Goal: Information Seeking & Learning: Learn about a topic

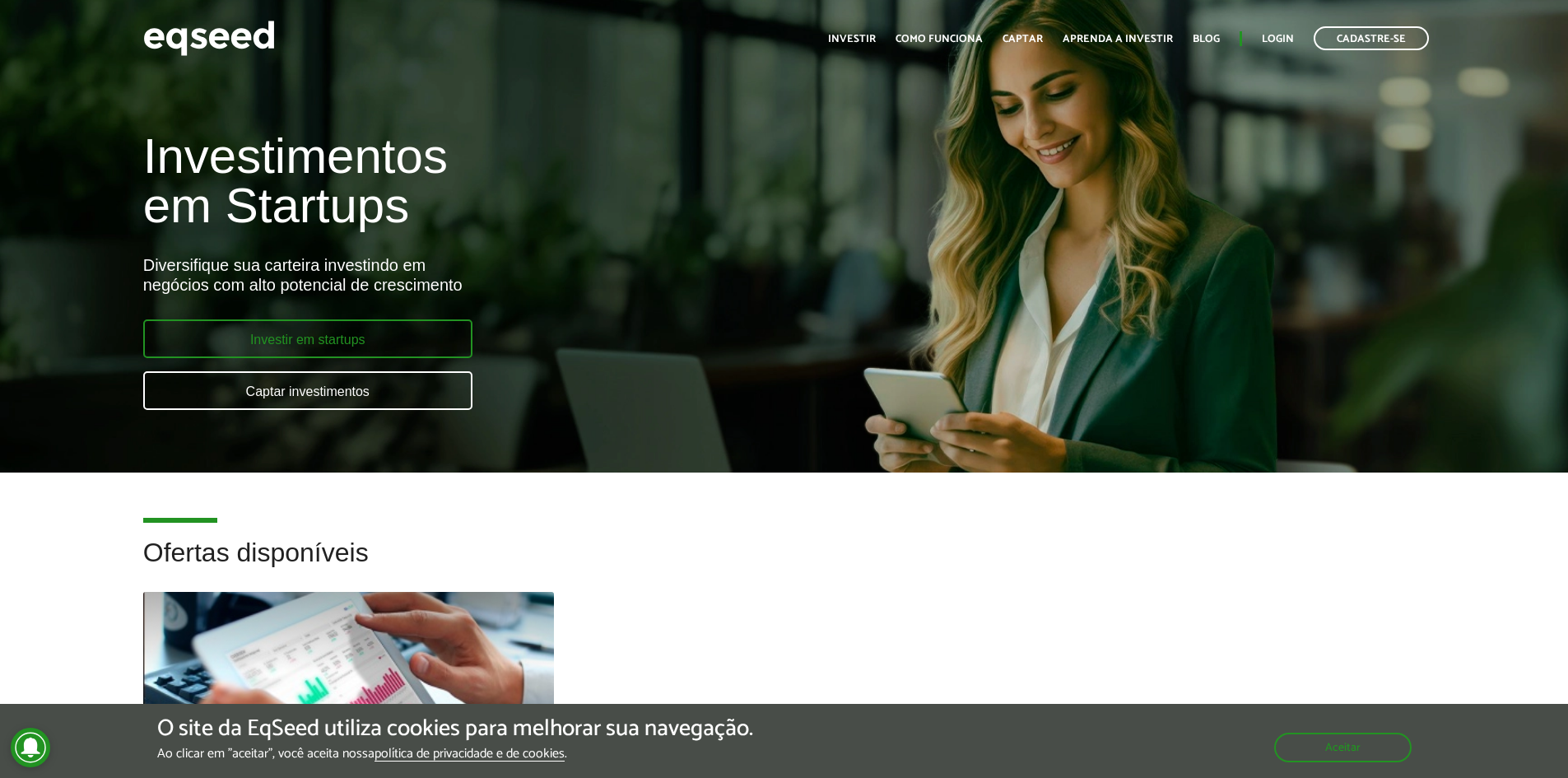
click at [195, 334] on link "Investir em startups" at bounding box center [307, 338] width 329 height 39
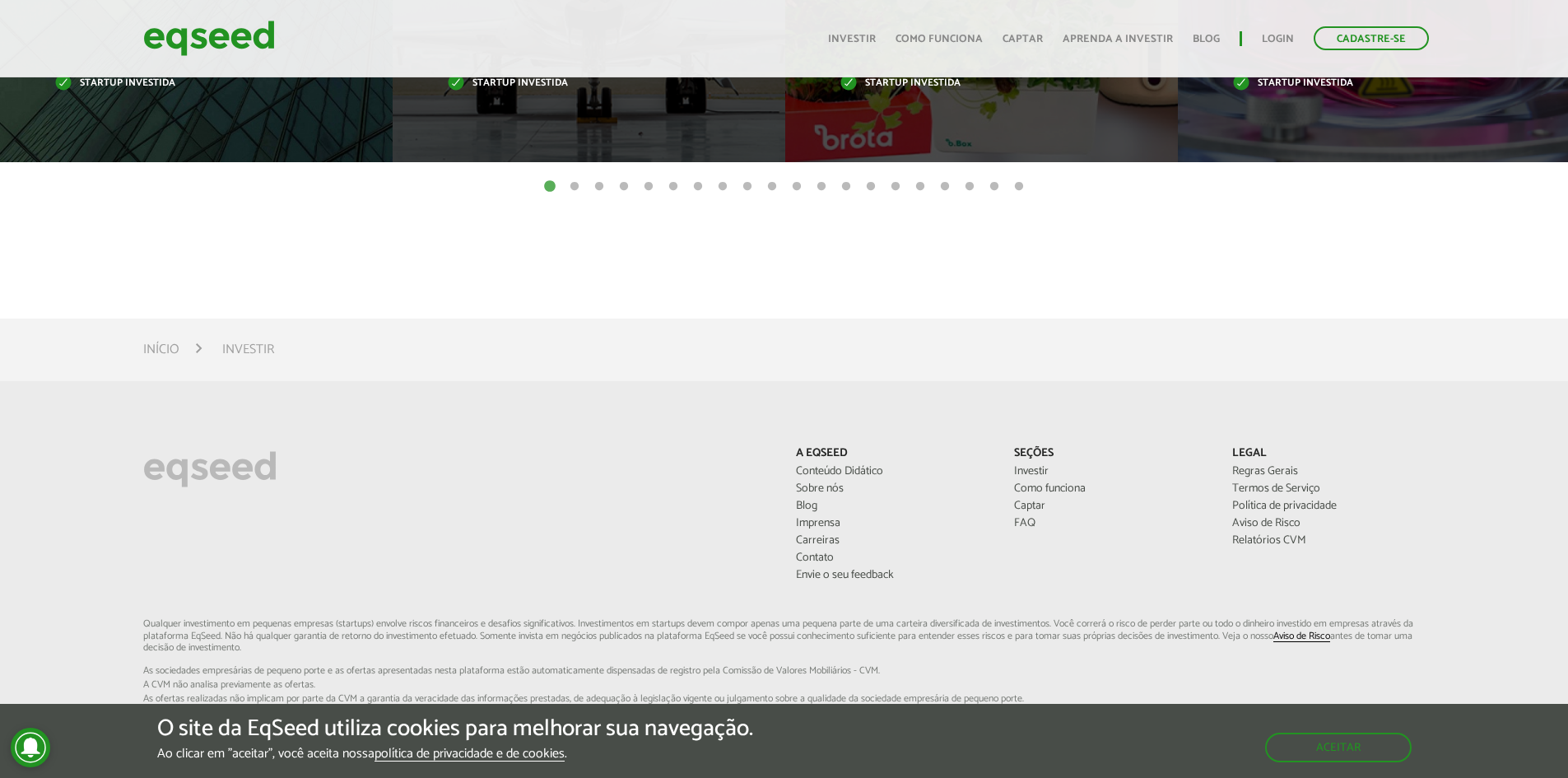
scroll to position [576, 0]
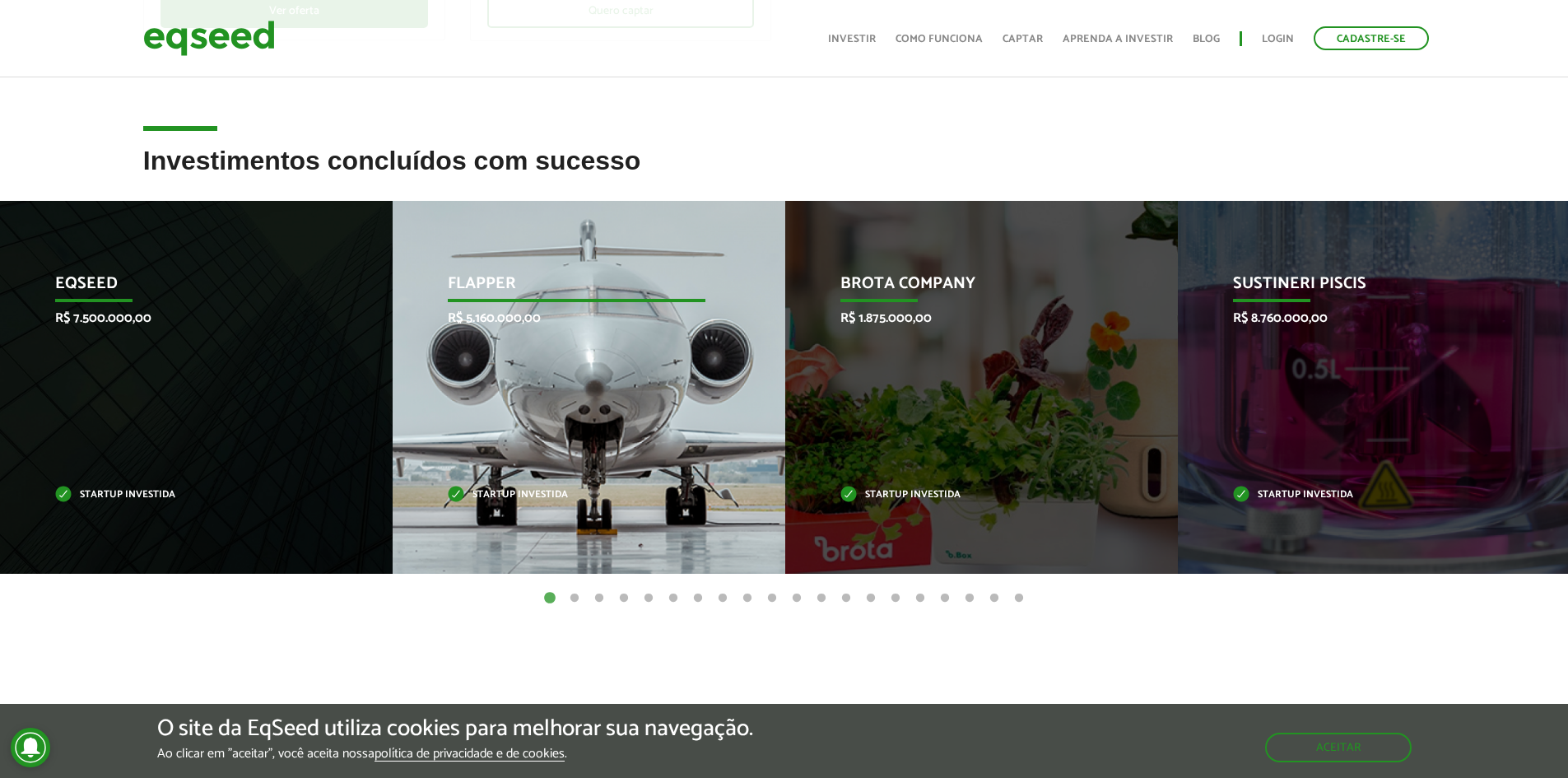
click at [637, 354] on div "Flapper R$ 5.160.000,00 Startup investida" at bounding box center [576, 387] width 368 height 373
click at [541, 411] on div "Flapper R$ 5.160.000,00 Startup investida" at bounding box center [576, 387] width 368 height 373
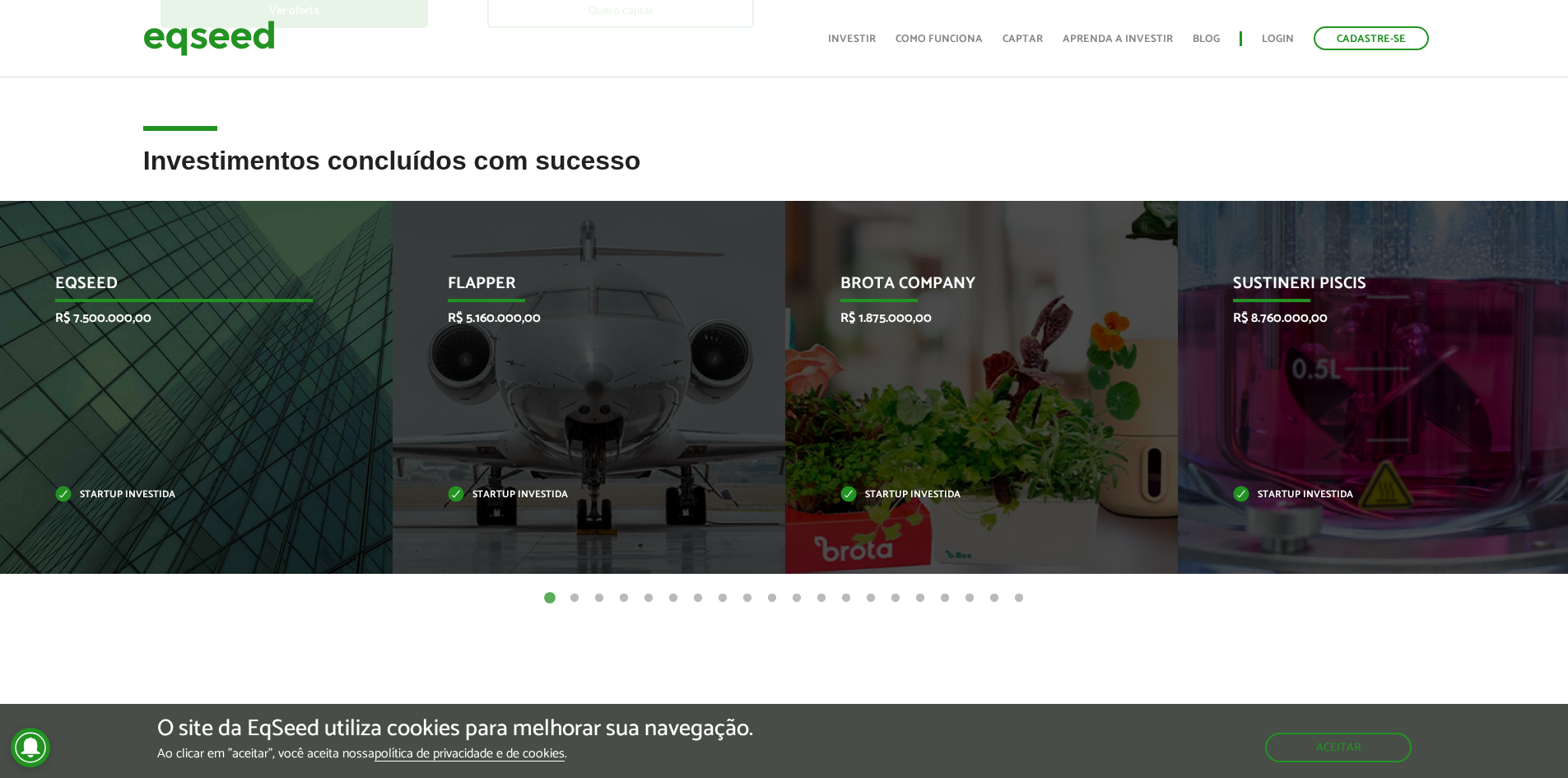
click at [120, 364] on div "EqSeed R$ 7.500.000,00 Startup investida" at bounding box center [184, 387] width 368 height 373
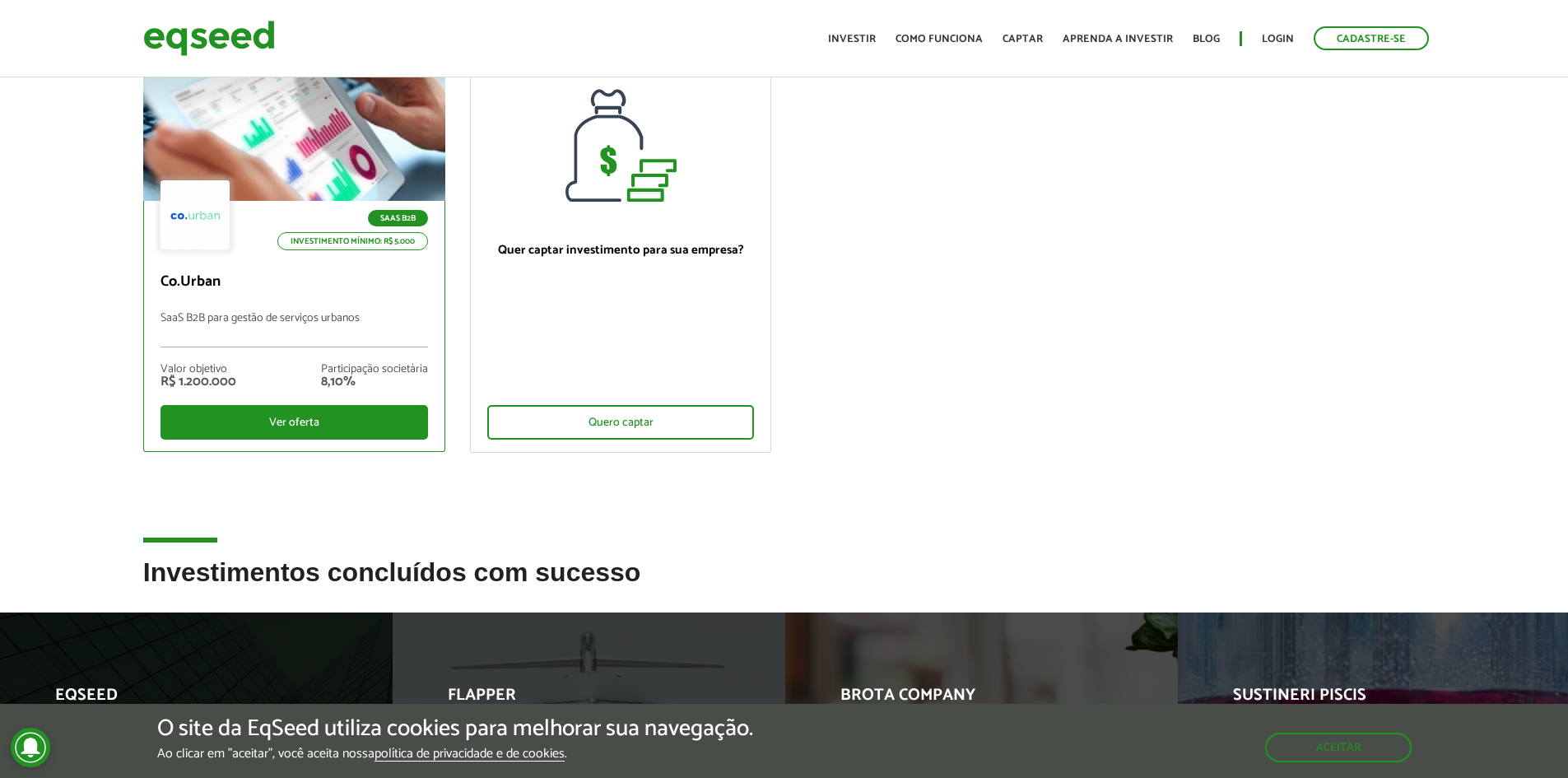
scroll to position [0, 0]
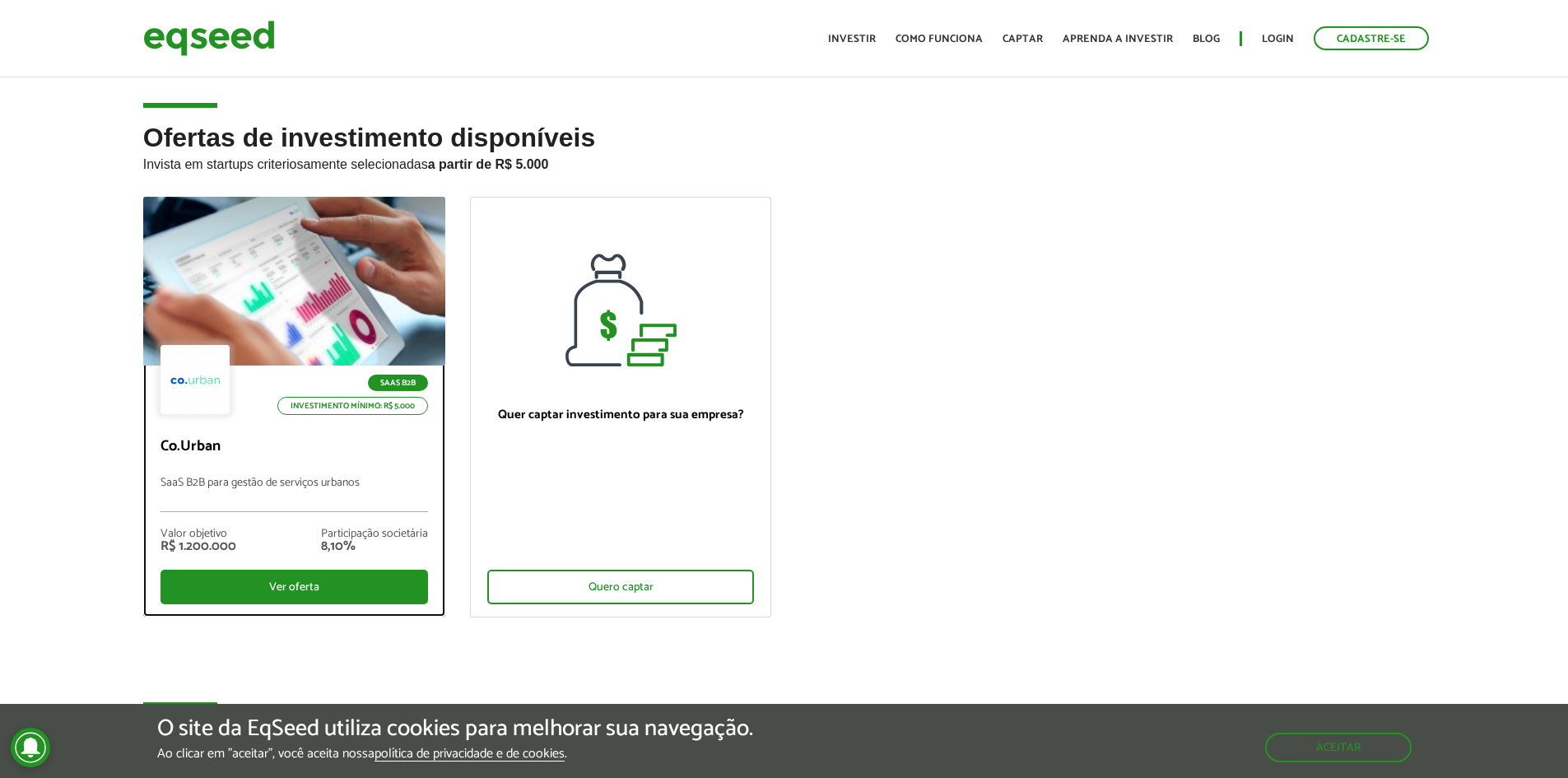
click at [270, 314] on div at bounding box center [293, 282] width 362 height 203
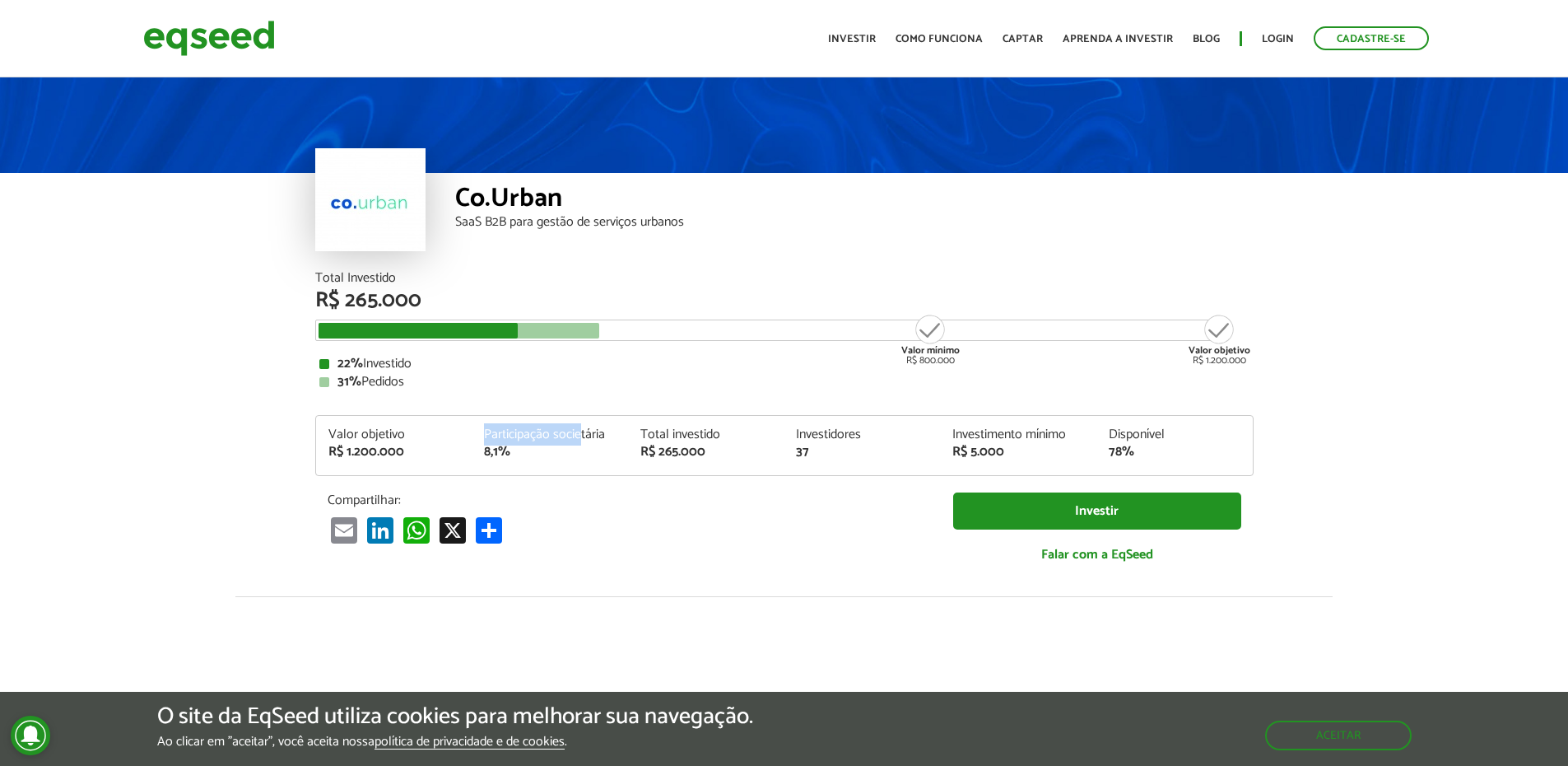
drag, startPoint x: 486, startPoint y: 434, endPoint x: 582, endPoint y: 431, distance: 96.0
click at [582, 431] on div "Participação societária" at bounding box center [550, 435] width 132 height 13
click at [529, 467] on div "Valor objetivo R$ 1.200.000 Participação societária 8,1% Total investido R$ 265…" at bounding box center [784, 451] width 937 height 47
drag, startPoint x: 481, startPoint y: 449, endPoint x: 509, endPoint y: 451, distance: 28.1
click at [504, 451] on div "Participação societária 8,1%" at bounding box center [550, 443] width 157 height 31
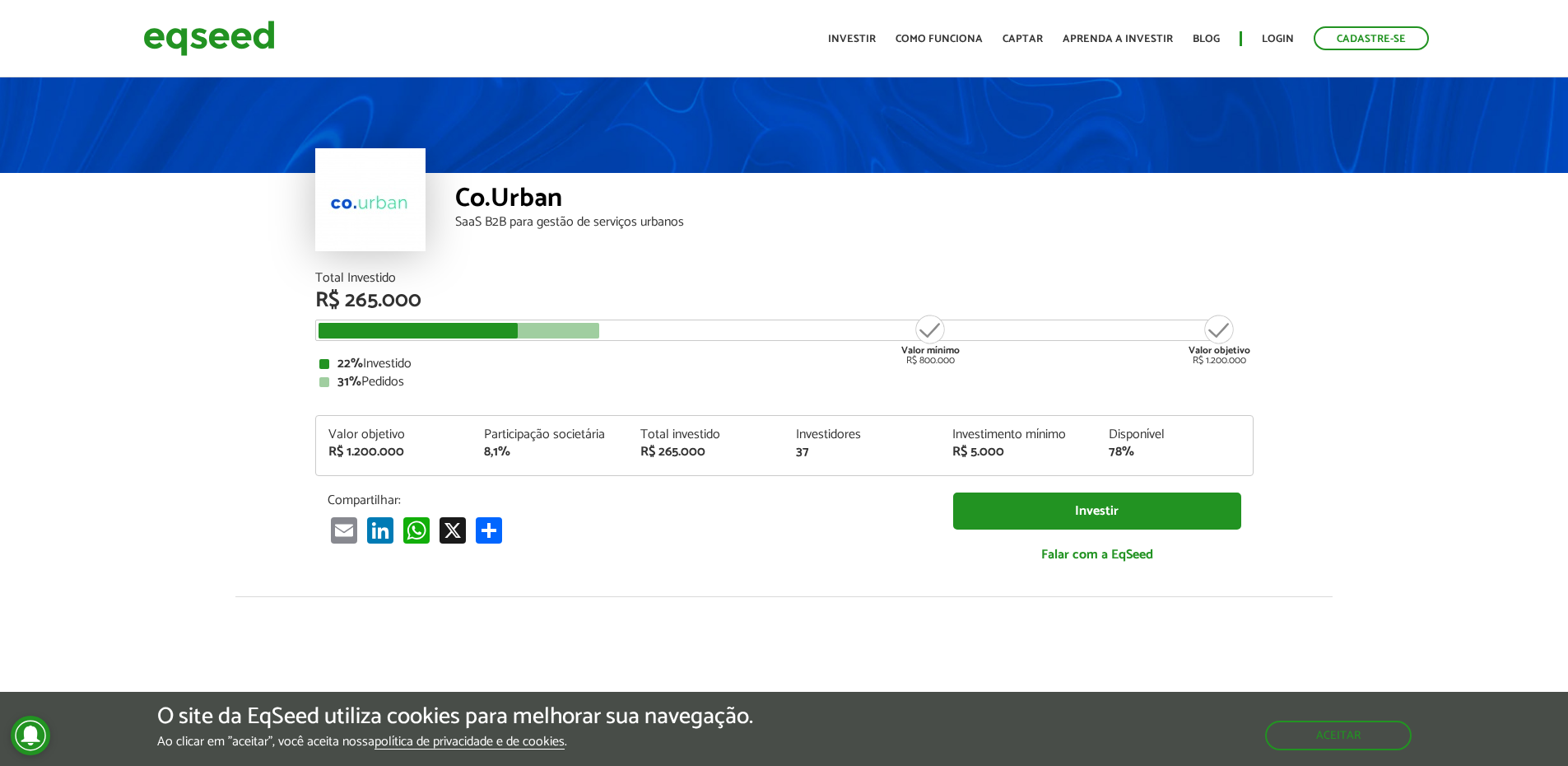
click at [651, 453] on div "R$ 265.000" at bounding box center [707, 452] width 132 height 13
drag, startPoint x: 638, startPoint y: 433, endPoint x: 711, endPoint y: 452, distance: 75.4
click at [711, 452] on div "Total investido R$ 265.000" at bounding box center [707, 443] width 157 height 31
drag, startPoint x: 792, startPoint y: 434, endPoint x: 841, endPoint y: 452, distance: 52.2
click at [841, 452] on div "Investidores 37" at bounding box center [862, 443] width 157 height 31
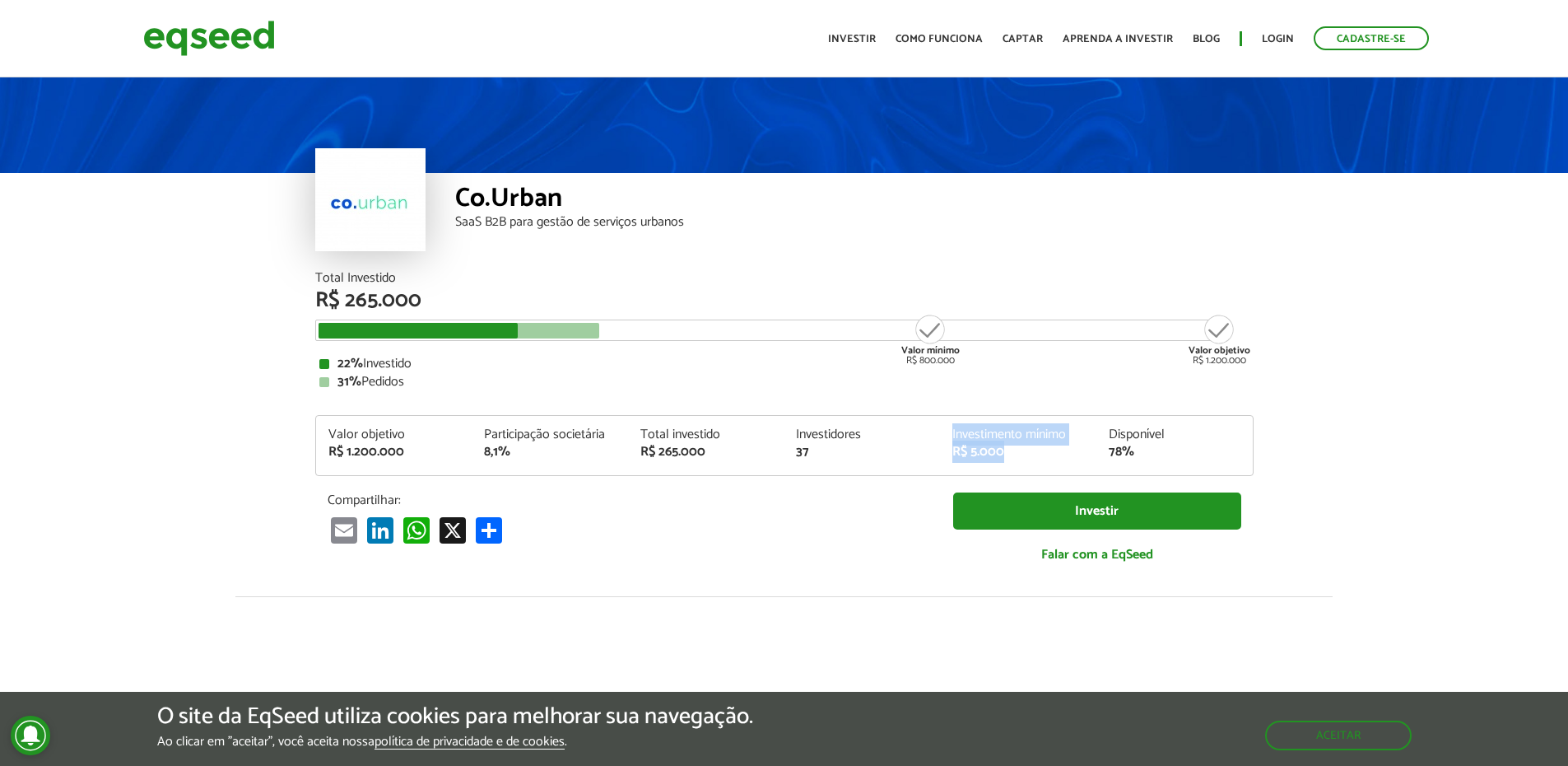
drag, startPoint x: 944, startPoint y: 439, endPoint x: 1012, endPoint y: 453, distance: 69.4
click at [1012, 453] on div "Investimento mínimo R$ 5.000" at bounding box center [1018, 443] width 157 height 31
drag, startPoint x: 1115, startPoint y: 431, endPoint x: 1154, endPoint y: 448, distance: 42.5
click at [1154, 448] on div "Disponível 78%" at bounding box center [1175, 443] width 157 height 31
drag, startPoint x: 1293, startPoint y: 443, endPoint x: 1312, endPoint y: 446, distance: 19.2
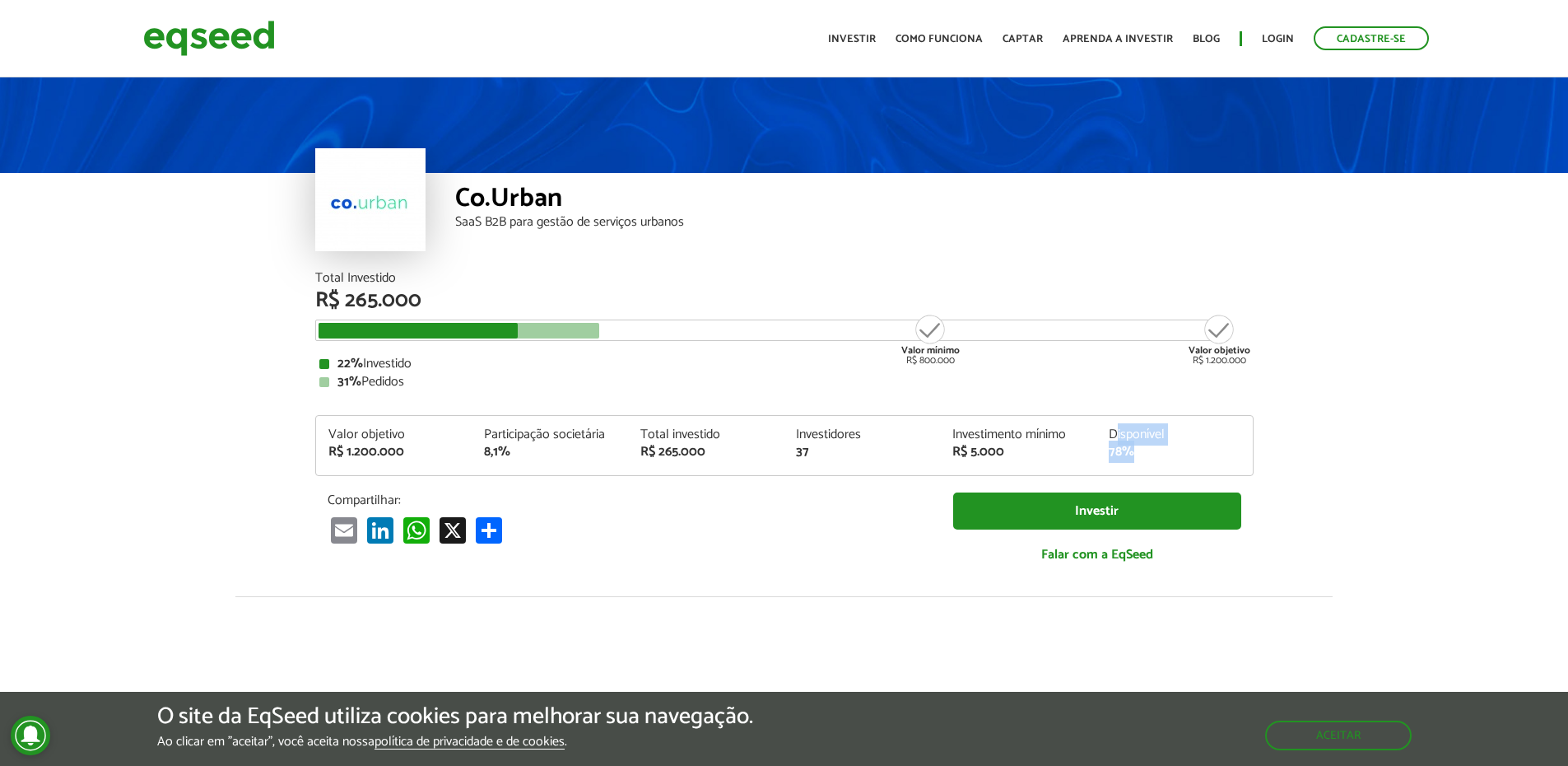
click at [1294, 443] on article "Co.Urban SaaS B2B para gestão de serviços urbanos Total Investido R$ 265.000 Va…" at bounding box center [784, 616] width 1568 height 1083
drag, startPoint x: 470, startPoint y: 197, endPoint x: 588, endPoint y: 198, distance: 118.0
click at [588, 198] on div "Co.Urban" at bounding box center [854, 200] width 799 height 31
copy div "Co.Urban"
click at [171, 517] on article "Co.Urban SaaS B2B para gestão de serviços urbanos Total Investido R$ 265.000 Va…" at bounding box center [784, 616] width 1568 height 1083
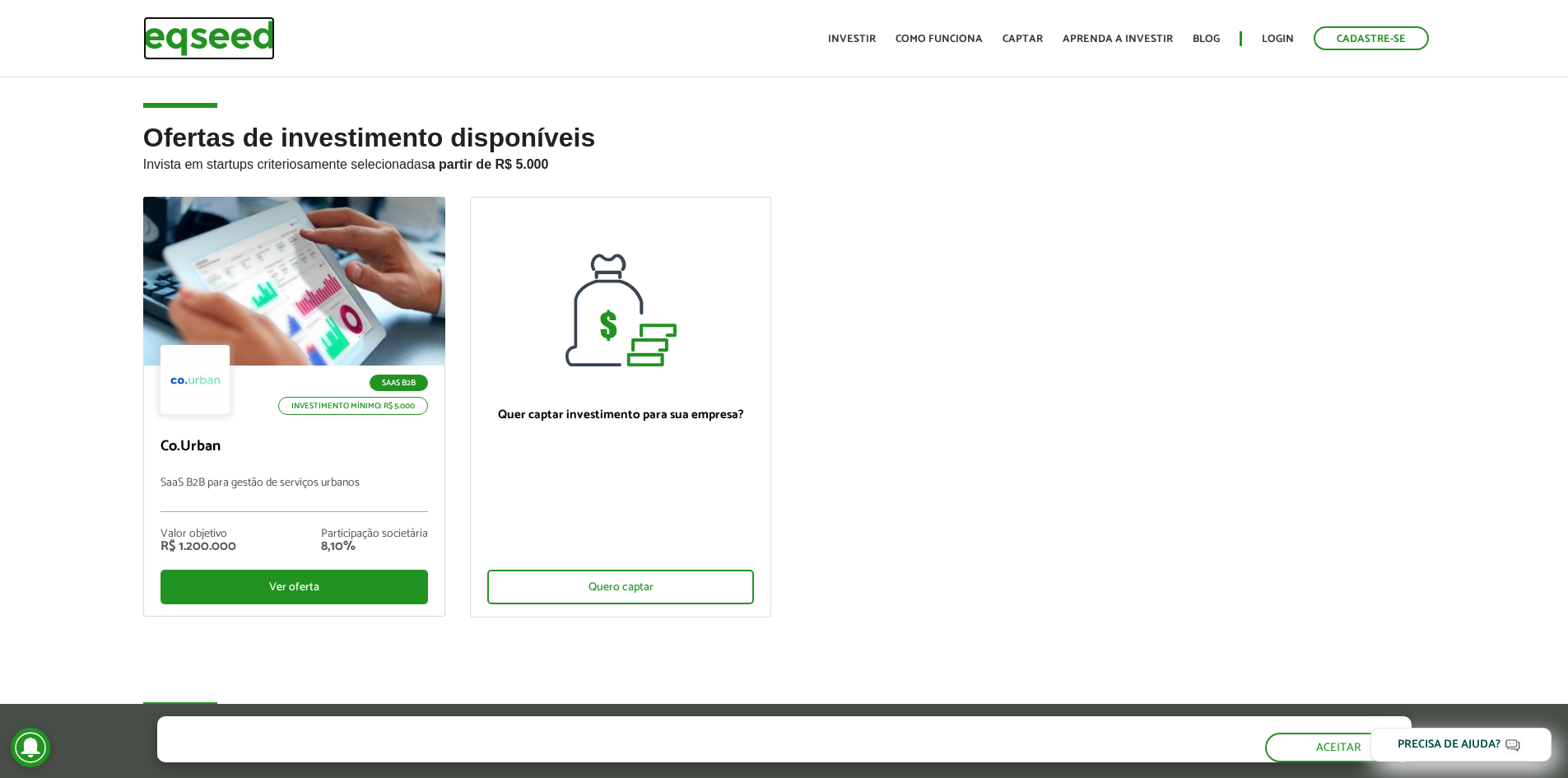
click at [162, 41] on img at bounding box center [209, 38] width 132 height 44
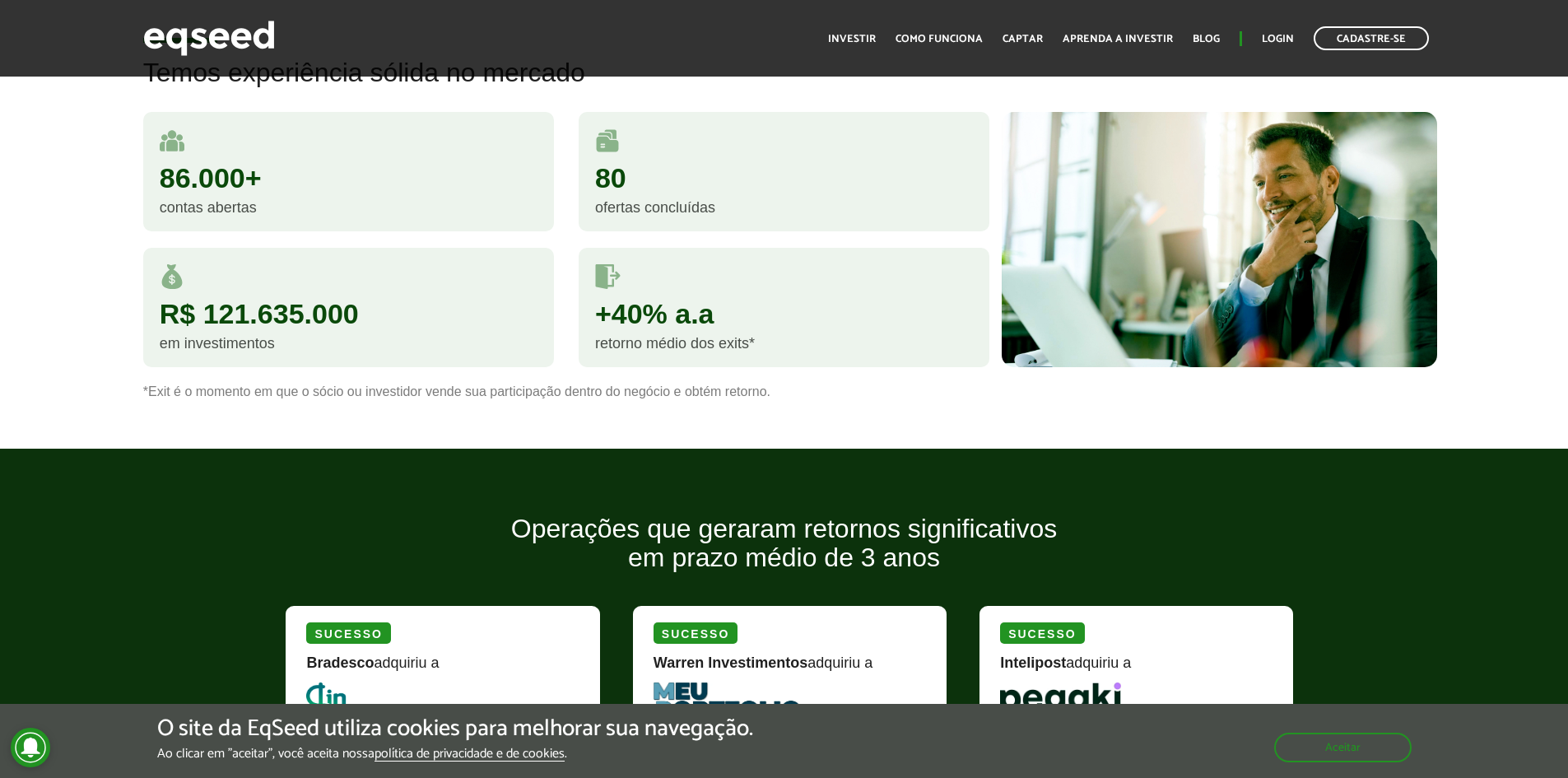
scroll to position [1728, 0]
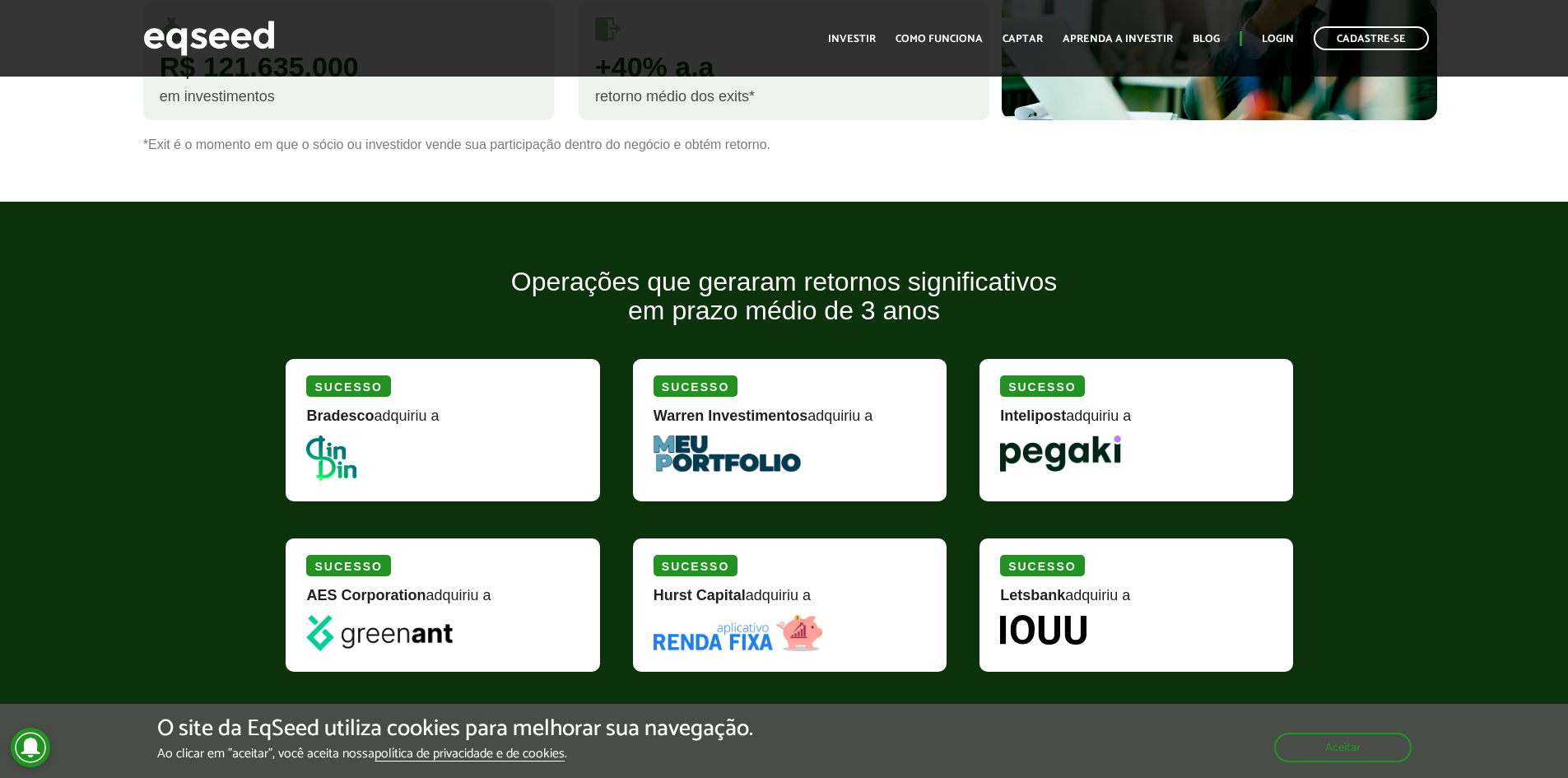
click at [730, 440] on img at bounding box center [727, 453] width 148 height 36
drag, startPoint x: 657, startPoint y: 409, endPoint x: 815, endPoint y: 414, distance: 158.1
click at [815, 414] on div "Warren Investimentos adquiriu a" at bounding box center [790, 421] width 273 height 27
copy strong "Warren Investimentos"
click at [360, 435] on picture at bounding box center [442, 457] width 273 height 45
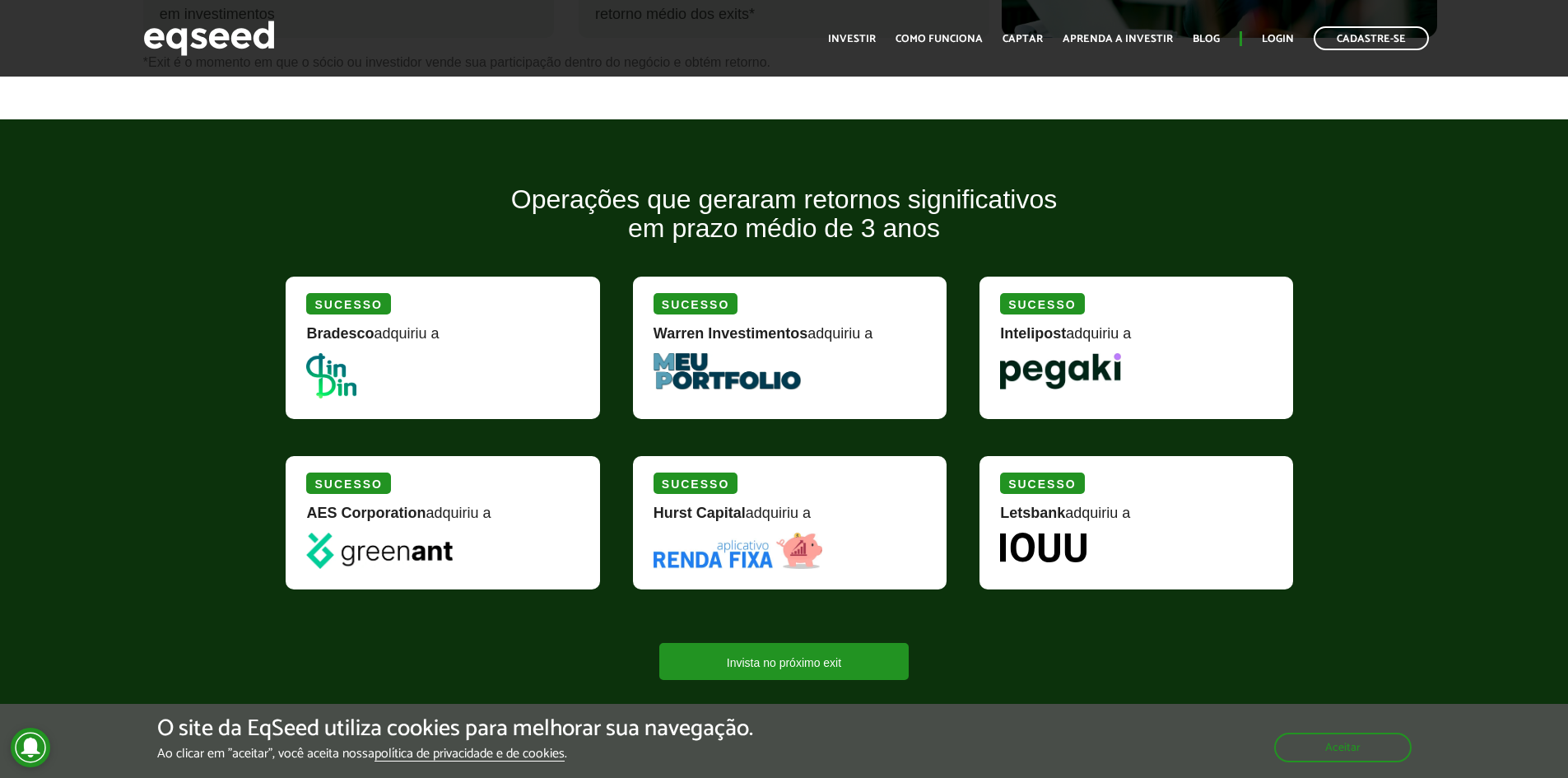
scroll to position [2057, 0]
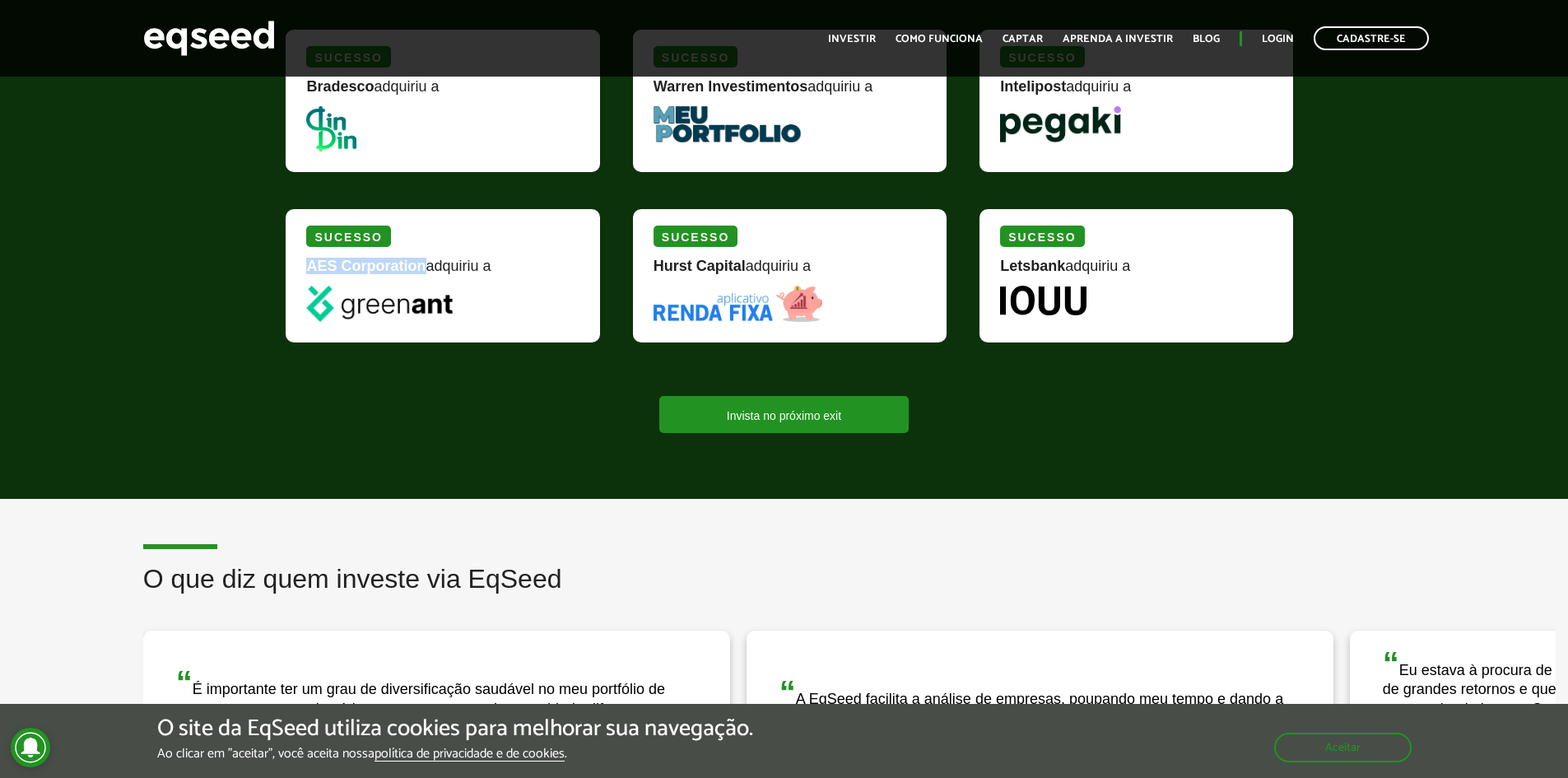
drag, startPoint x: 306, startPoint y: 255, endPoint x: 424, endPoint y: 261, distance: 118.2
click at [424, 261] on strong "AES Corporation" at bounding box center [365, 266] width 120 height 16
copy strong "AES Corporation"
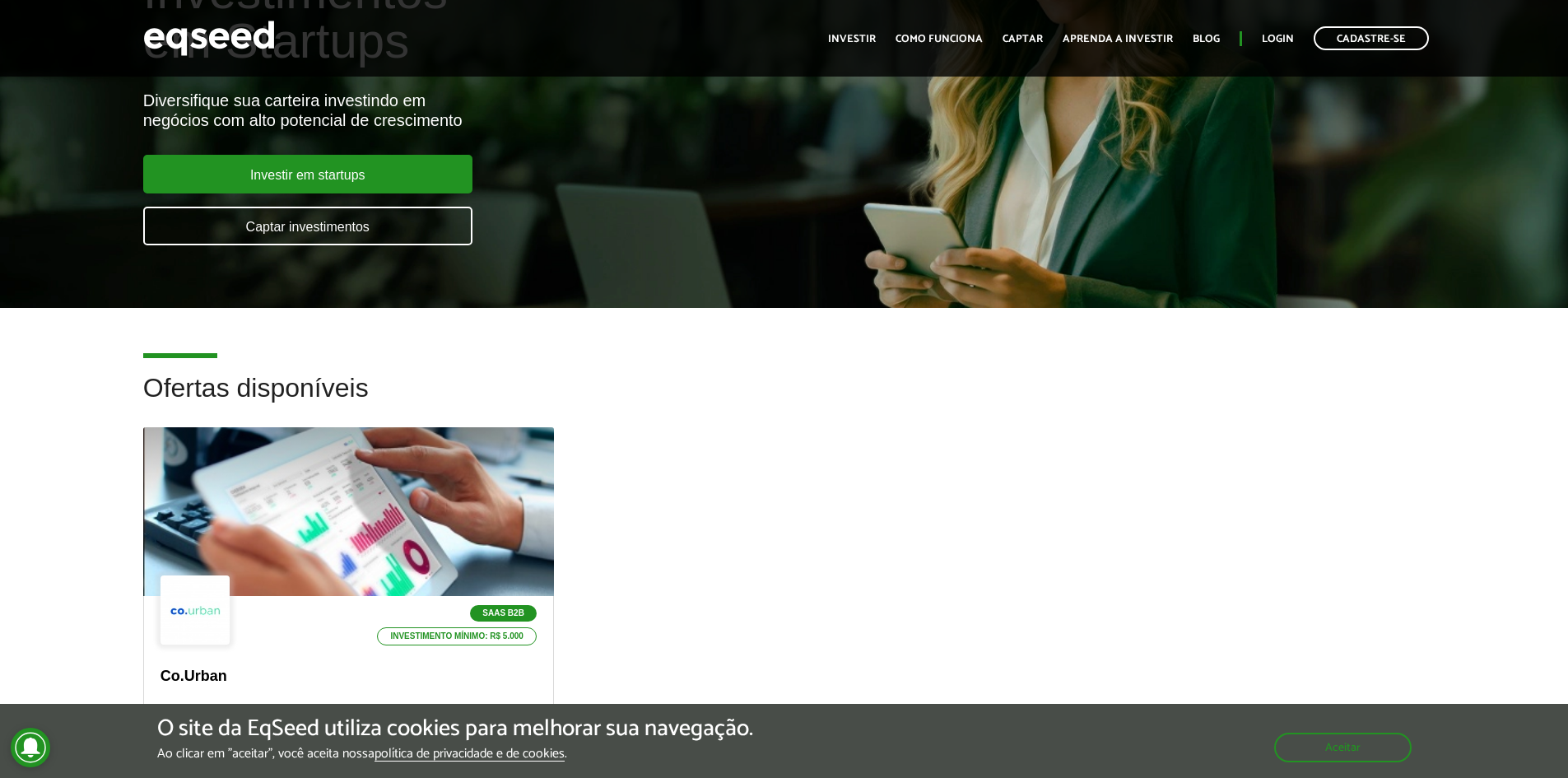
scroll to position [0, 0]
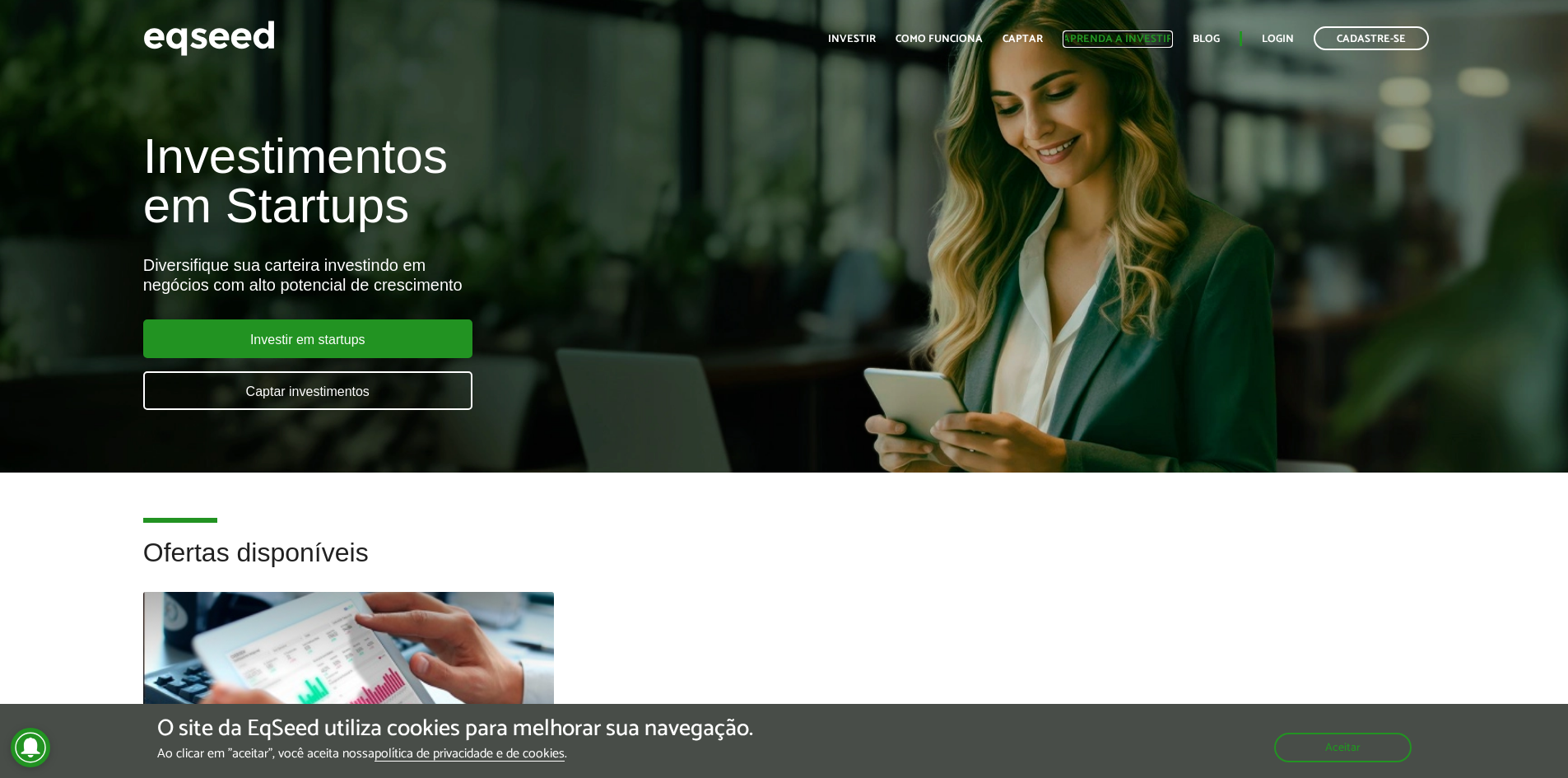
click at [1134, 39] on link "Aprenda a investir" at bounding box center [1118, 39] width 110 height 11
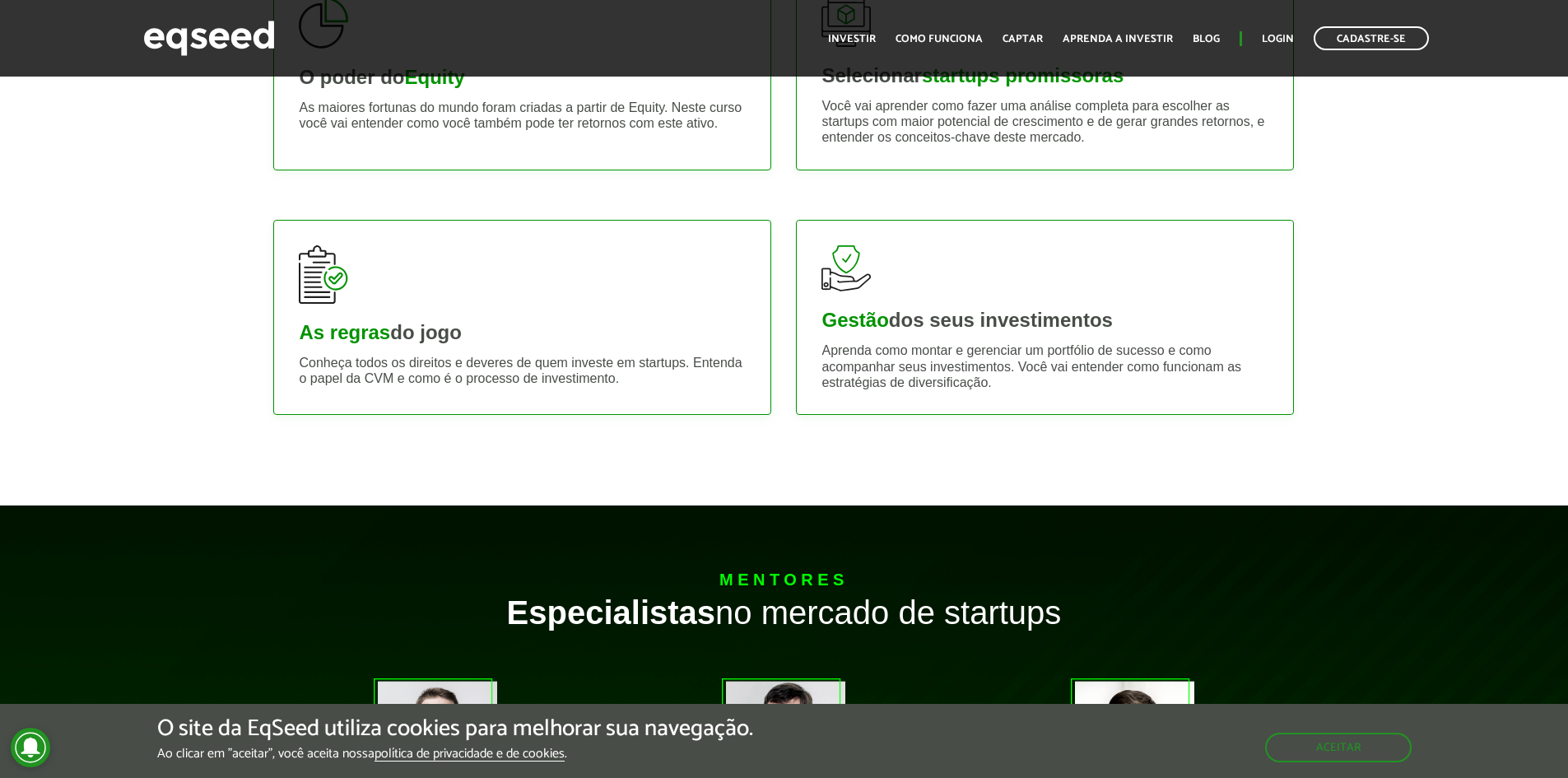
scroll to position [165, 0]
